Goal: Transaction & Acquisition: Book appointment/travel/reservation

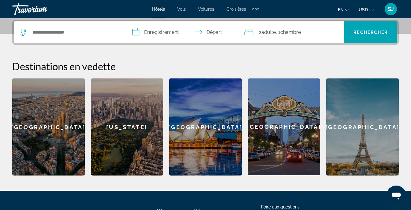
scroll to position [150, 0]
click at [60, 33] on input "Widget de recherche" at bounding box center [74, 32] width 85 height 9
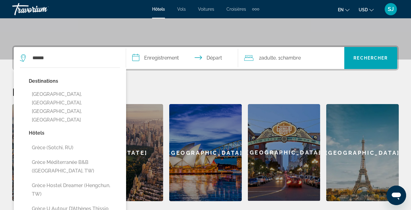
scroll to position [124, 0]
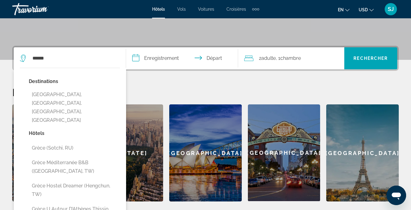
drag, startPoint x: 57, startPoint y: 58, endPoint x: 24, endPoint y: 61, distance: 33.2
click at [24, 61] on div "******" at bounding box center [68, 58] width 97 height 9
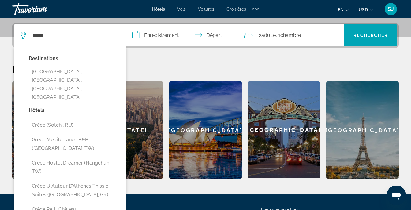
scroll to position [150, 0]
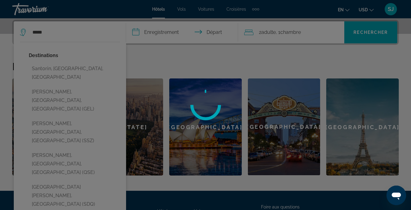
click at [210, 125] on div at bounding box center [205, 105] width 411 height 210
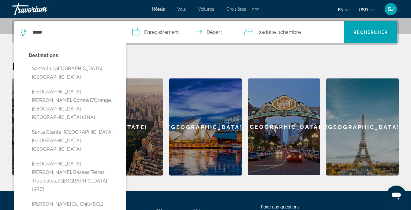
click at [166, 57] on div "**********" at bounding box center [205, 98] width 411 height 156
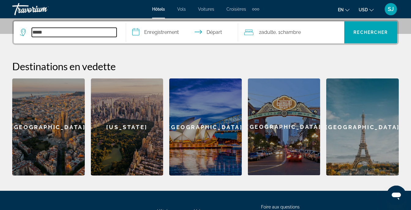
click at [45, 31] on input "*****" at bounding box center [74, 32] width 85 height 9
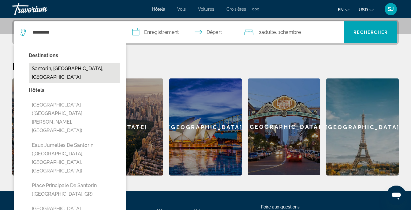
click at [60, 74] on button "Santorin, [GEOGRAPHIC_DATA], [GEOGRAPHIC_DATA]" at bounding box center [74, 73] width 91 height 20
type input "**********"
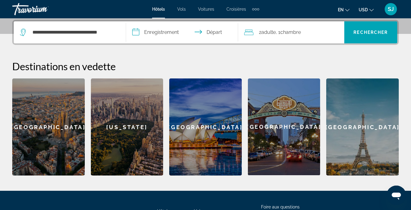
click at [273, 31] on span "Adulte" at bounding box center [268, 32] width 14 height 6
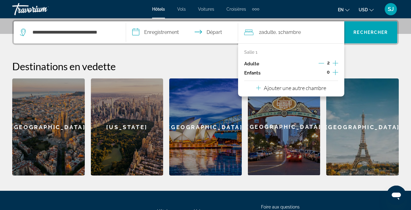
click at [321, 63] on icon "Décrément des adultes" at bounding box center [321, 64] width 6 height 6
click at [205, 78] on div "Destinations en vedette [GEOGRAPHIC_DATA] [GEOGRAPHIC_DATA] [GEOGRAPHIC_DATA] […" at bounding box center [205, 118] width 386 height 116
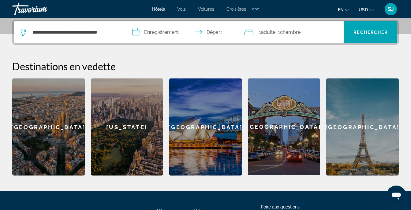
click at [159, 37] on input "**********" at bounding box center [183, 33] width 115 height 24
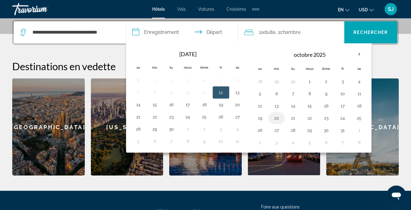
click at [273, 119] on button "20" at bounding box center [277, 118] width 10 height 9
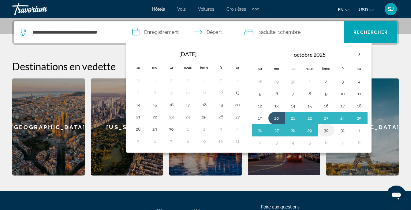
click at [325, 132] on button "30" at bounding box center [326, 130] width 10 height 9
type input "**********"
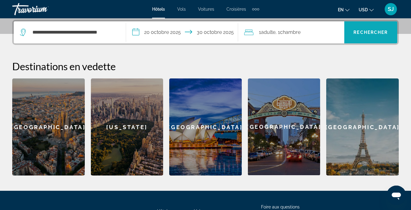
click at [367, 31] on span "Rechercher" at bounding box center [370, 32] width 34 height 5
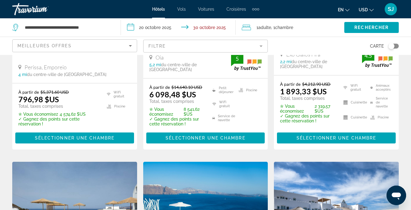
scroll to position [163, 0]
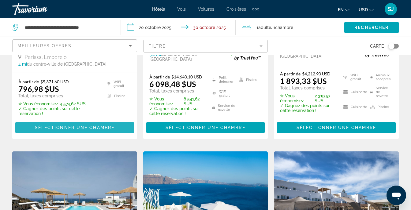
click at [81, 122] on span "Contenu principal" at bounding box center [74, 128] width 119 height 15
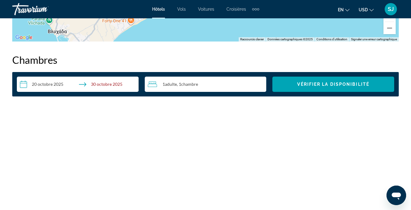
scroll to position [898, 0]
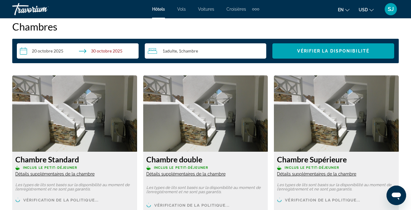
click at [108, 46] on input "**********" at bounding box center [79, 51] width 124 height 17
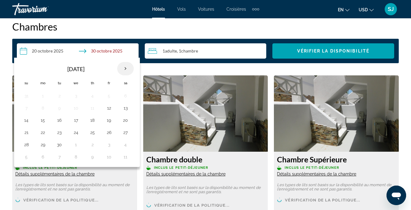
click at [123, 67] on th "Next month" at bounding box center [125, 68] width 17 height 13
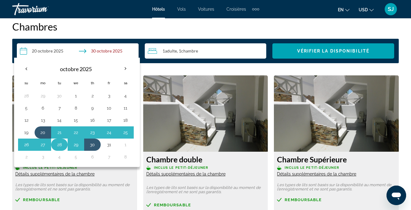
click at [58, 147] on button "28" at bounding box center [59, 145] width 10 height 9
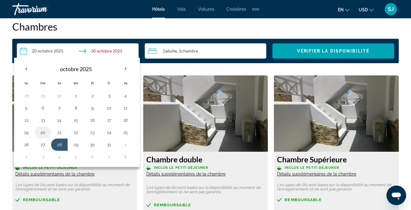
click at [45, 134] on button "20" at bounding box center [43, 132] width 10 height 9
type input "**********"
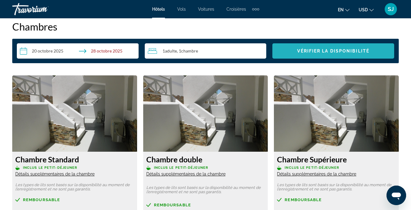
click at [310, 49] on span "Vérifier la disponibilité" at bounding box center [333, 51] width 72 height 5
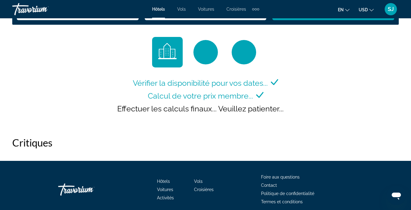
scroll to position [855, 0]
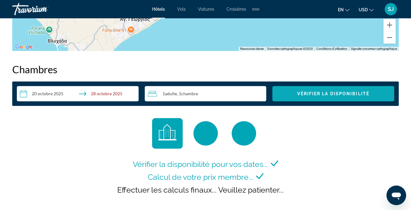
click at [362, 98] on span "Widget de recherche" at bounding box center [333, 94] width 122 height 15
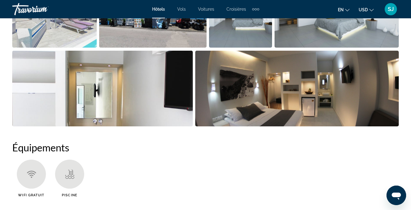
scroll to position [408, 0]
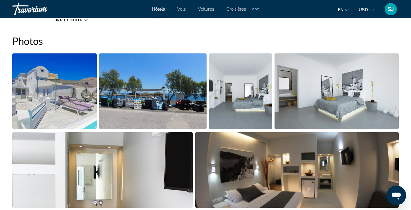
click at [82, 96] on img "Ouvrir le curseur d’image en plein écran" at bounding box center [54, 92] width 84 height 76
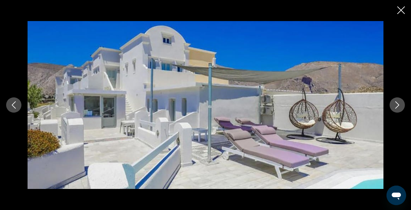
click at [397, 108] on icon "Image suivante" at bounding box center [396, 105] width 7 height 7
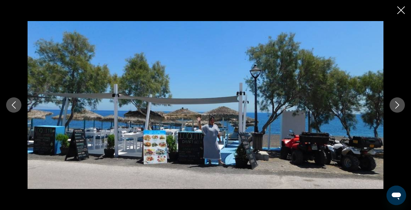
click at [395, 108] on icon "Image suivante" at bounding box center [396, 105] width 7 height 7
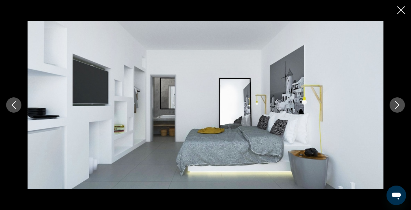
click at [17, 109] on icon "Image précédente" at bounding box center [13, 105] width 7 height 7
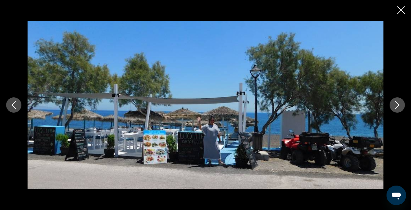
click at [404, 107] on button "Image suivante" at bounding box center [396, 105] width 15 height 15
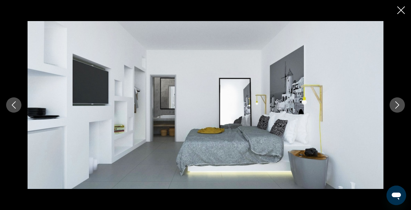
click at [404, 107] on button "Image suivante" at bounding box center [396, 105] width 15 height 15
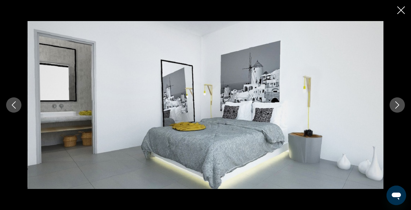
click at [404, 107] on button "Image suivante" at bounding box center [396, 105] width 15 height 15
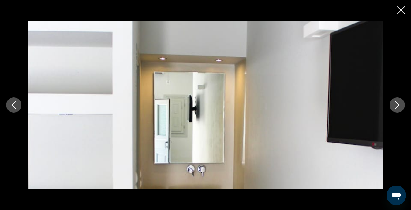
click at [404, 107] on button "Image suivante" at bounding box center [396, 105] width 15 height 15
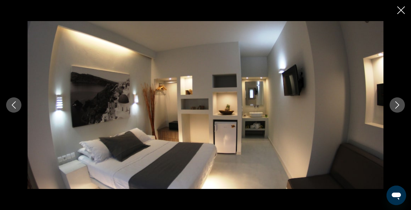
click at [404, 107] on button "Image suivante" at bounding box center [396, 105] width 15 height 15
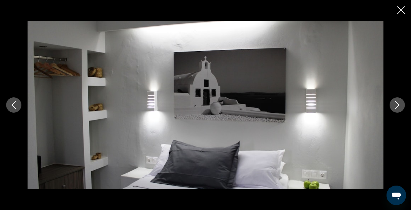
click at [403, 107] on button "Image suivante" at bounding box center [396, 105] width 15 height 15
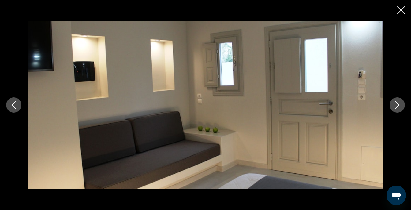
click at [403, 107] on button "Image suivante" at bounding box center [396, 105] width 15 height 15
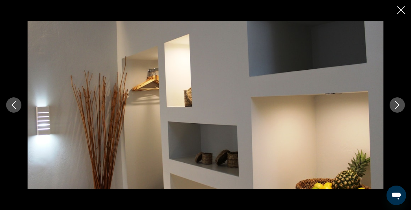
click at [403, 107] on button "Image suivante" at bounding box center [396, 105] width 15 height 15
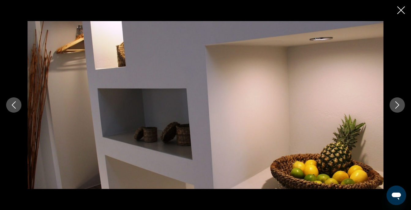
click at [403, 107] on button "Image suivante" at bounding box center [396, 105] width 15 height 15
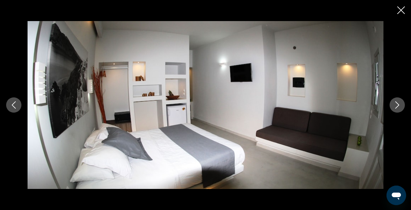
click at [403, 107] on button "Image suivante" at bounding box center [396, 105] width 15 height 15
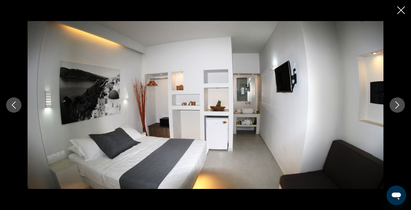
click at [403, 107] on button "Image suivante" at bounding box center [396, 105] width 15 height 15
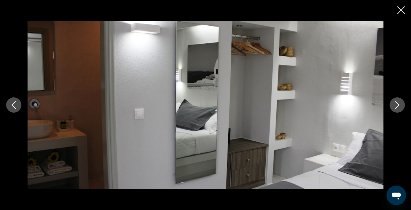
click at [399, 106] on icon "Image suivante" at bounding box center [396, 105] width 7 height 7
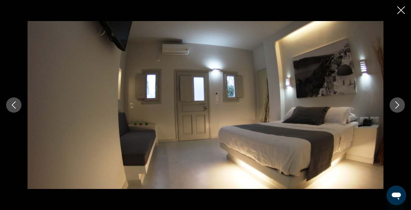
click at [399, 106] on icon "Image suivante" at bounding box center [396, 105] width 7 height 7
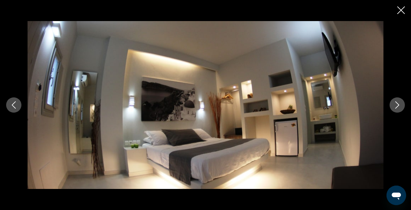
click at [399, 106] on icon "Image suivante" at bounding box center [396, 105] width 7 height 7
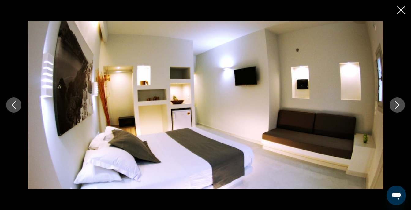
click at [401, 111] on button "Image suivante" at bounding box center [396, 105] width 15 height 15
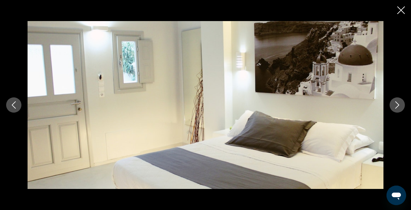
click at [401, 110] on button "Image suivante" at bounding box center [396, 105] width 15 height 15
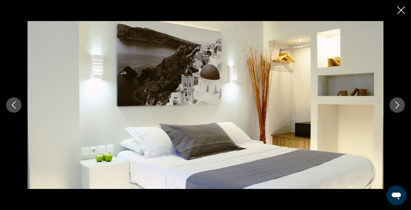
click at [400, 108] on icon "Image suivante" at bounding box center [396, 105] width 7 height 7
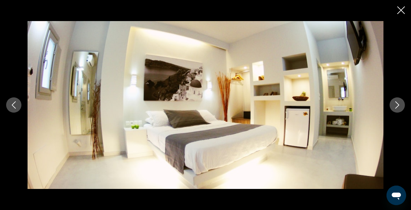
click at [400, 108] on icon "Image suivante" at bounding box center [396, 105] width 7 height 7
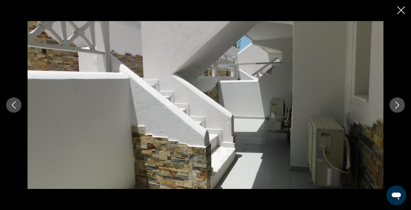
click at [400, 108] on icon "Image suivante" at bounding box center [396, 105] width 7 height 7
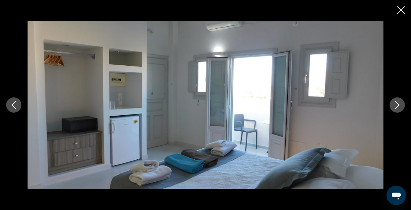
click at [400, 108] on icon "Image suivante" at bounding box center [396, 105] width 7 height 7
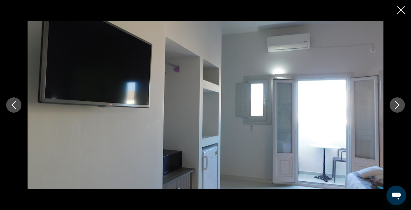
click at [400, 108] on icon "Image suivante" at bounding box center [396, 105] width 7 height 7
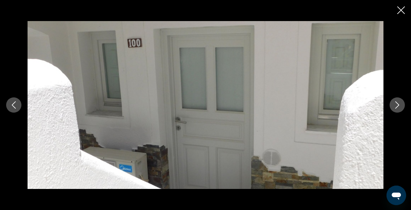
click at [400, 108] on icon "Image suivante" at bounding box center [396, 105] width 7 height 7
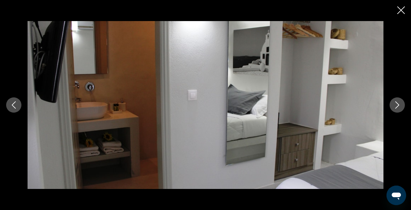
click at [400, 108] on icon "Image suivante" at bounding box center [396, 105] width 7 height 7
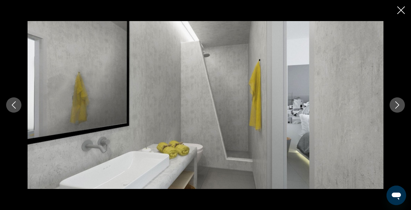
click at [400, 108] on icon "Image suivante" at bounding box center [396, 105] width 7 height 7
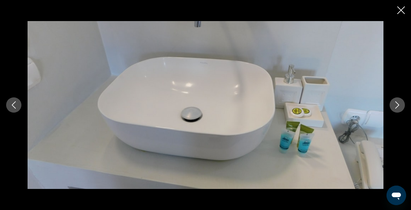
click at [407, 9] on div "prev next" at bounding box center [205, 105] width 411 height 210
click at [403, 9] on icon "Fermer le diaporama" at bounding box center [401, 10] width 8 height 8
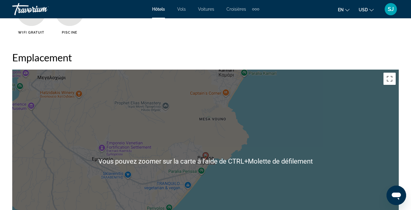
scroll to position [734, 0]
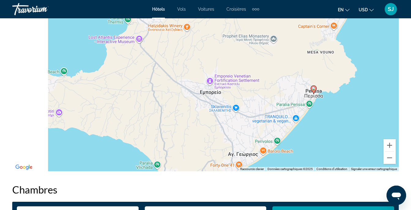
drag, startPoint x: 166, startPoint y: 114, endPoint x: 274, endPoint y: 151, distance: 114.6
click at [274, 151] on div "Pour activer le glissement avec le clavier, appuyez sur Alt+Entrée. Une fois ce…" at bounding box center [205, 80] width 386 height 184
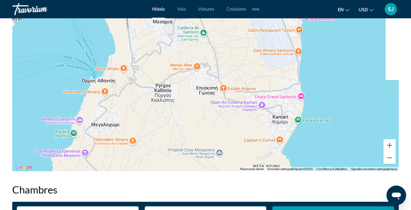
drag, startPoint x: 241, startPoint y: 63, endPoint x: 181, endPoint y: 118, distance: 81.2
click at [184, 141] on div "Pour activer le glissement avec le clavier, appuyez sur Alt+Entrée. Une fois ce…" at bounding box center [205, 80] width 386 height 184
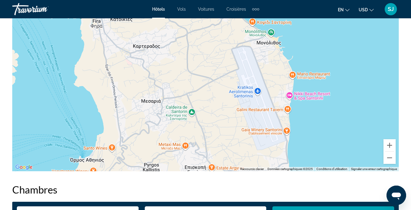
drag, startPoint x: 191, startPoint y: 64, endPoint x: 202, endPoint y: 117, distance: 54.0
click at [199, 140] on div "Pour activer le glissement avec le clavier, appuyez sur Alt+Entrée. Une fois ce…" at bounding box center [205, 80] width 386 height 184
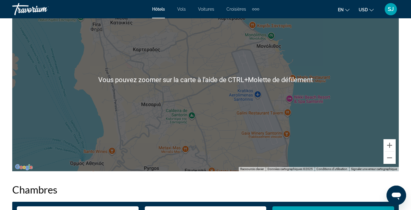
scroll to position [652, 0]
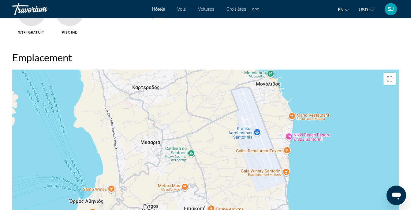
drag, startPoint x: 190, startPoint y: 127, endPoint x: 182, endPoint y: 72, distance: 55.7
click at [184, 76] on div "Contenu principal" at bounding box center [205, 162] width 386 height 184
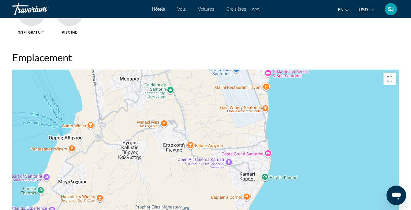
drag, startPoint x: 177, startPoint y: 142, endPoint x: 169, endPoint y: 73, distance: 69.3
click at [169, 75] on div "Contenu principal" at bounding box center [205, 162] width 386 height 184
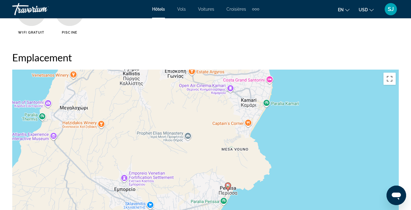
drag, startPoint x: 194, startPoint y: 93, endPoint x: 195, endPoint y: 77, distance: 15.9
click at [195, 77] on div "Pour activer le glissement avec le clavier, appuyez sur Alt+Entrée. Une fois ce…" at bounding box center [205, 162] width 386 height 184
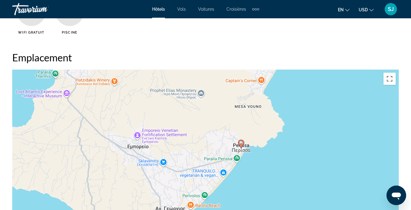
drag, startPoint x: 217, startPoint y: 120, endPoint x: 217, endPoint y: 110, distance: 9.2
click at [230, 82] on div "Pour activer le glissement avec le clavier, appuyez sur Alt+Entrée. Une fois ce…" at bounding box center [205, 162] width 386 height 184
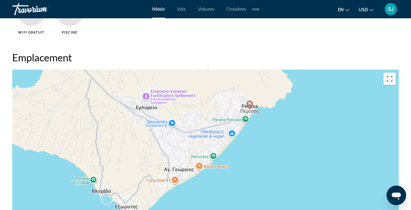
drag, startPoint x: 201, startPoint y: 146, endPoint x: 209, endPoint y: 105, distance: 42.1
click at [209, 105] on div "Pour activer le glissement avec le clavier, appuyez sur Alt+Entrée. Une fois ce…" at bounding box center [205, 162] width 386 height 184
click at [249, 103] on image "Contenu principal" at bounding box center [250, 104] width 4 height 4
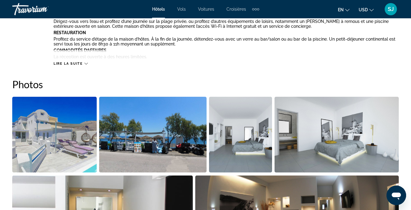
scroll to position [245, 0]
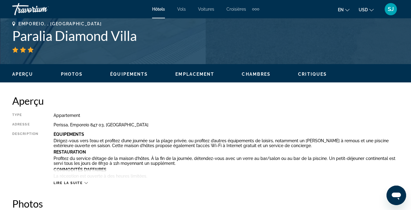
click at [78, 76] on span "Photos" at bounding box center [72, 74] width 22 height 5
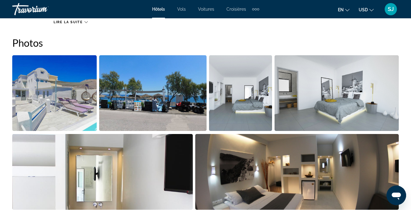
scroll to position [80, 0]
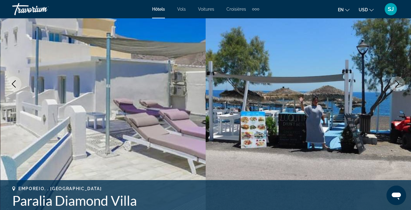
click at [12, 13] on div "Hôtels Vols Voitures Croisières Activities Hotels Flights Cars Cruises Activiti…" at bounding box center [205, 9] width 411 height 16
click at [28, 8] on div "Travorium" at bounding box center [42, 9] width 61 height 16
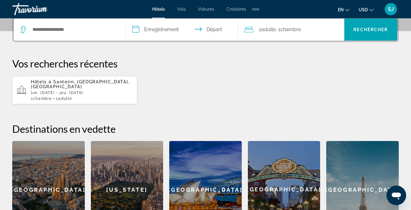
scroll to position [163, 0]
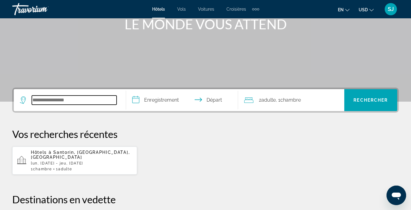
click at [76, 101] on input "Widget de recherche" at bounding box center [74, 100] width 85 height 9
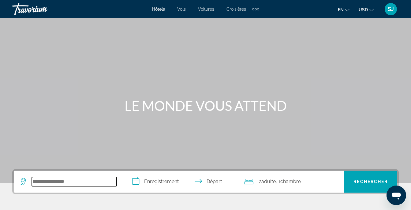
scroll to position [82, 0]
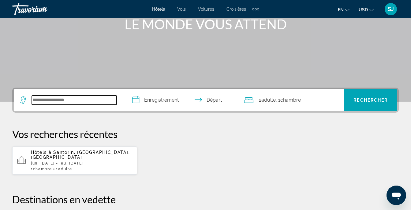
click at [63, 101] on input "Widget de recherche" at bounding box center [74, 100] width 85 height 9
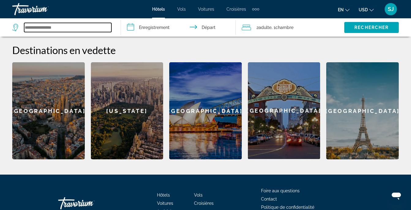
scroll to position [0, 0]
